Goal: Register for event/course

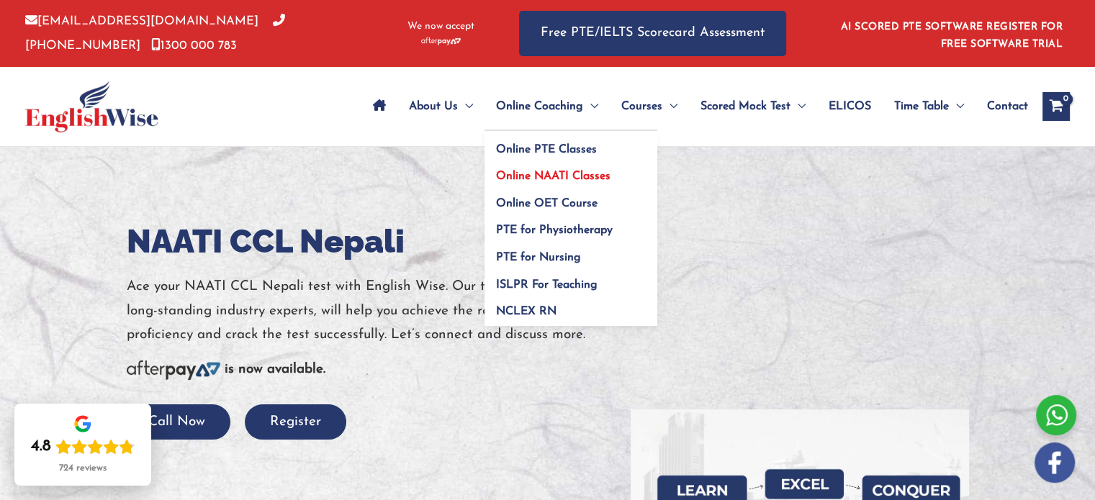
click at [544, 171] on span "Online NAATI Classes" at bounding box center [553, 177] width 114 height 12
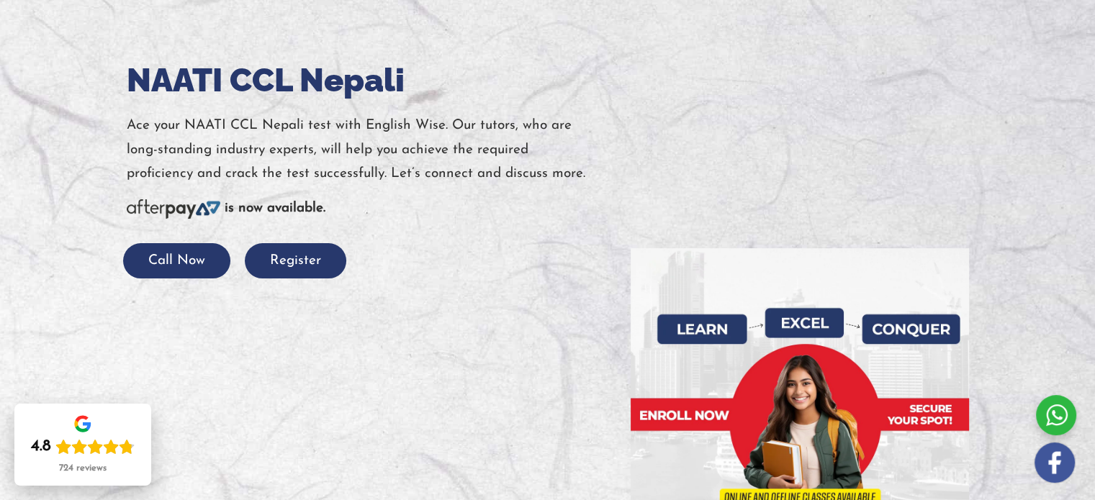
scroll to position [197, 0]
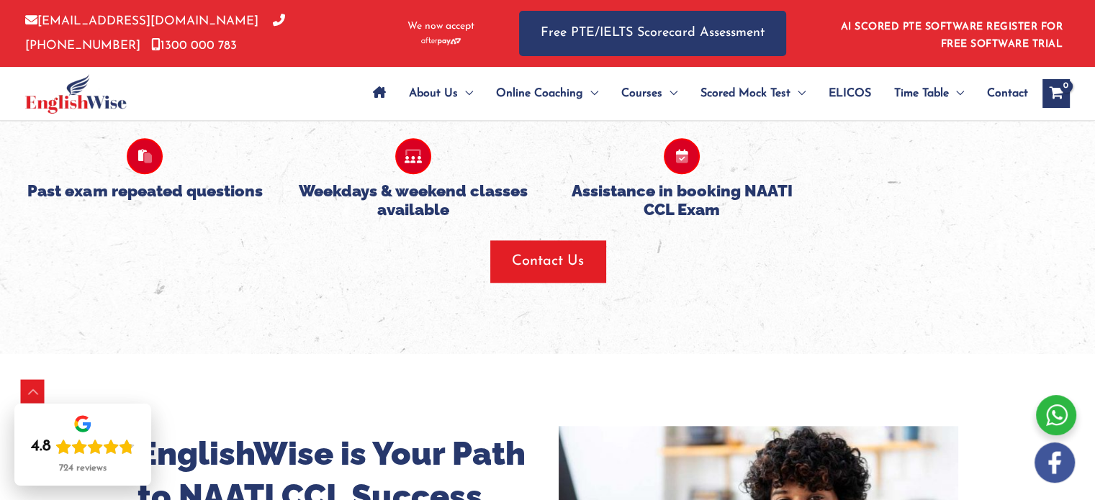
scroll to position [1539, 0]
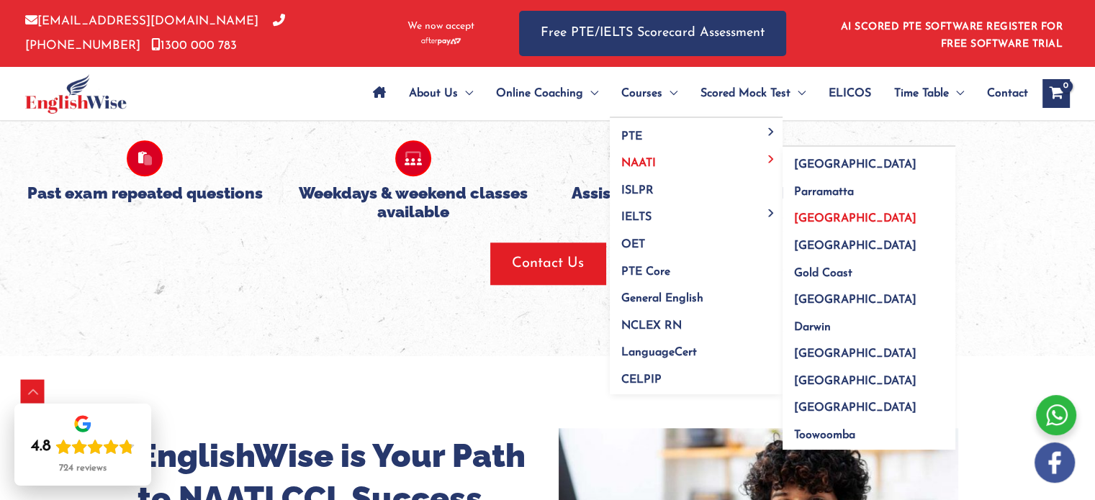
click at [812, 213] on span "[GEOGRAPHIC_DATA]" at bounding box center [855, 219] width 122 height 12
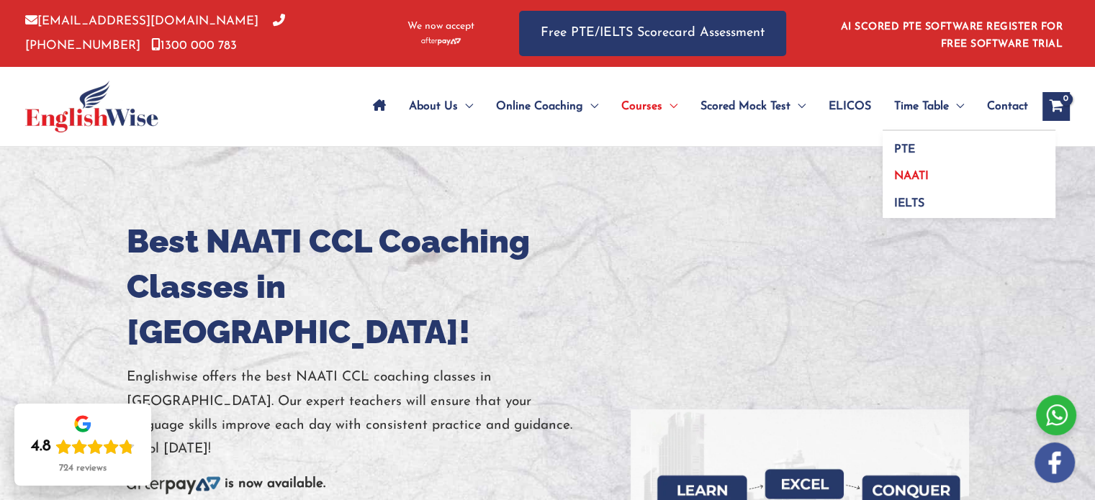
click at [915, 172] on span "NAATI" at bounding box center [911, 177] width 35 height 12
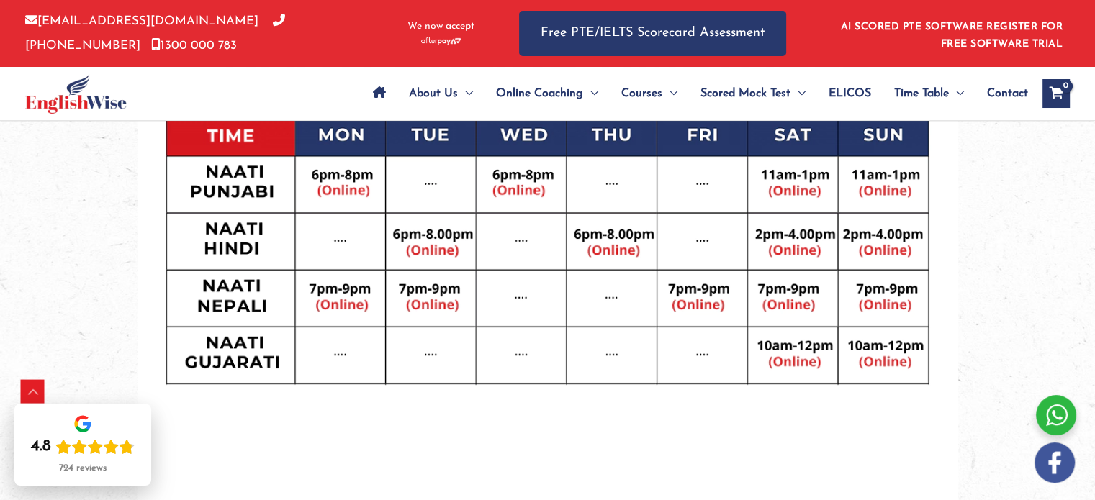
scroll to position [755, 0]
click at [1057, 415] on div at bounding box center [1056, 415] width 40 height 40
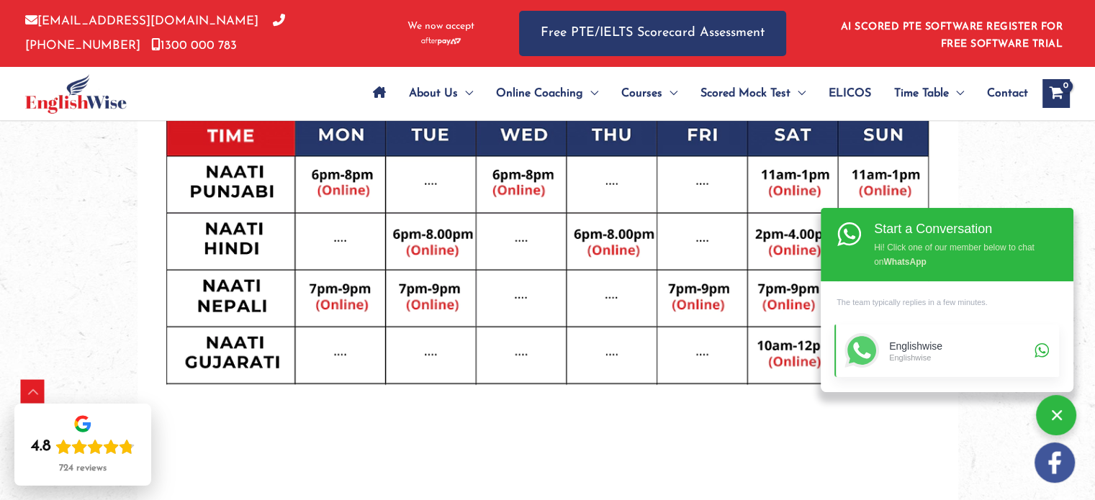
click at [961, 352] on div "Englishwise" at bounding box center [959, 357] width 141 height 10
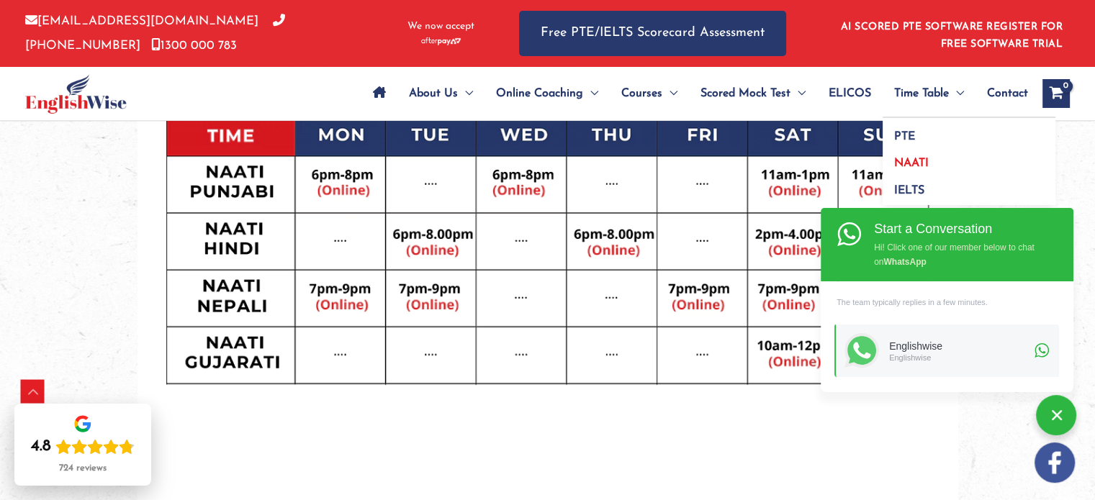
click at [894, 165] on span "NAATI" at bounding box center [911, 164] width 35 height 12
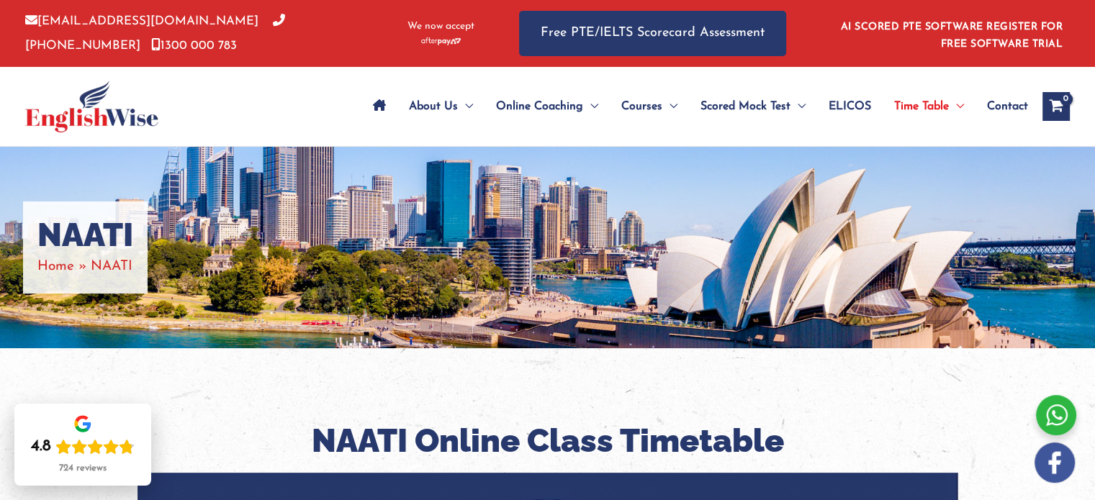
click at [948, 22] on link "AI SCORED PTE SOFTWARE REGISTER FOR FREE SOFTWARE TRIAL" at bounding box center [952, 36] width 223 height 28
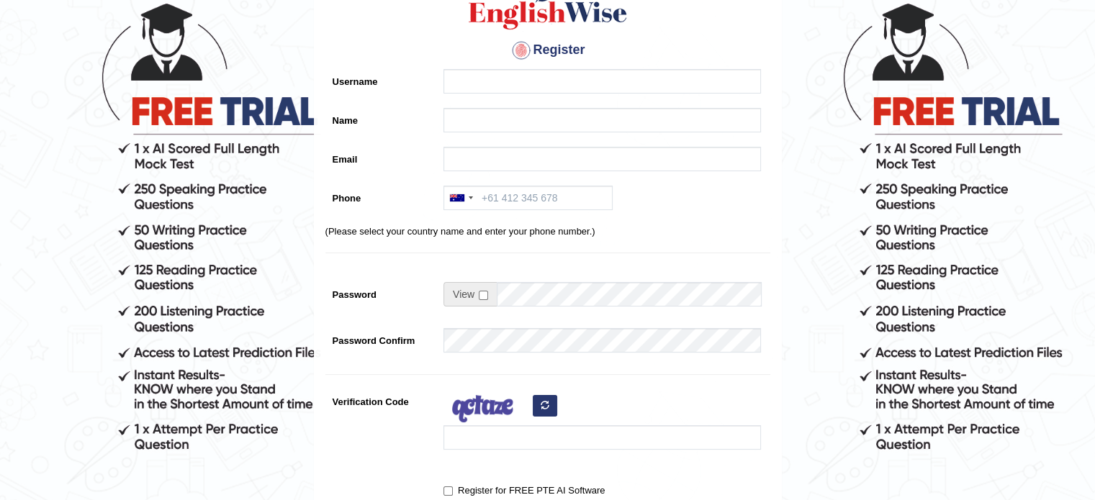
scroll to position [109, 0]
click at [531, 202] on input "Phone" at bounding box center [528, 197] width 169 height 24
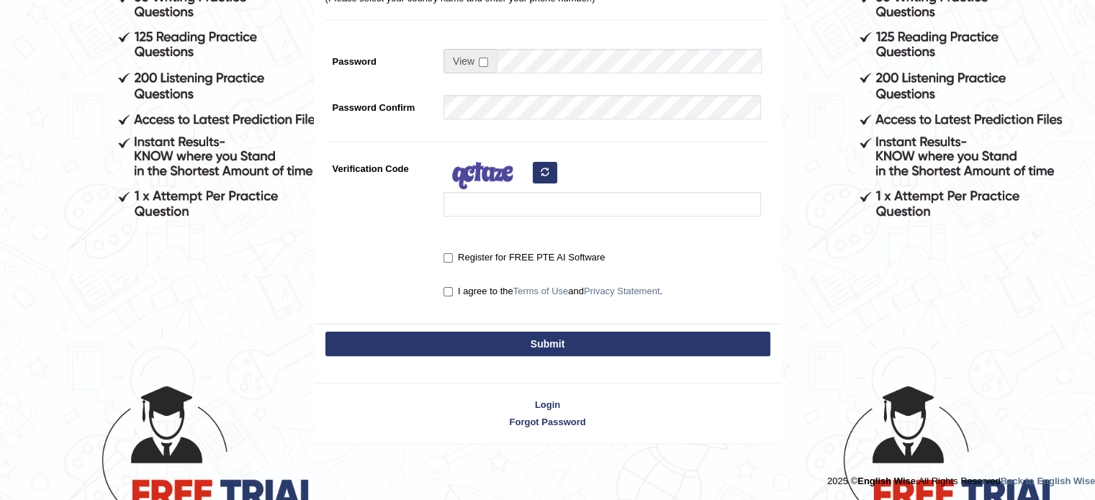
scroll to position [0, 0]
